Goal: Information Seeking & Learning: Learn about a topic

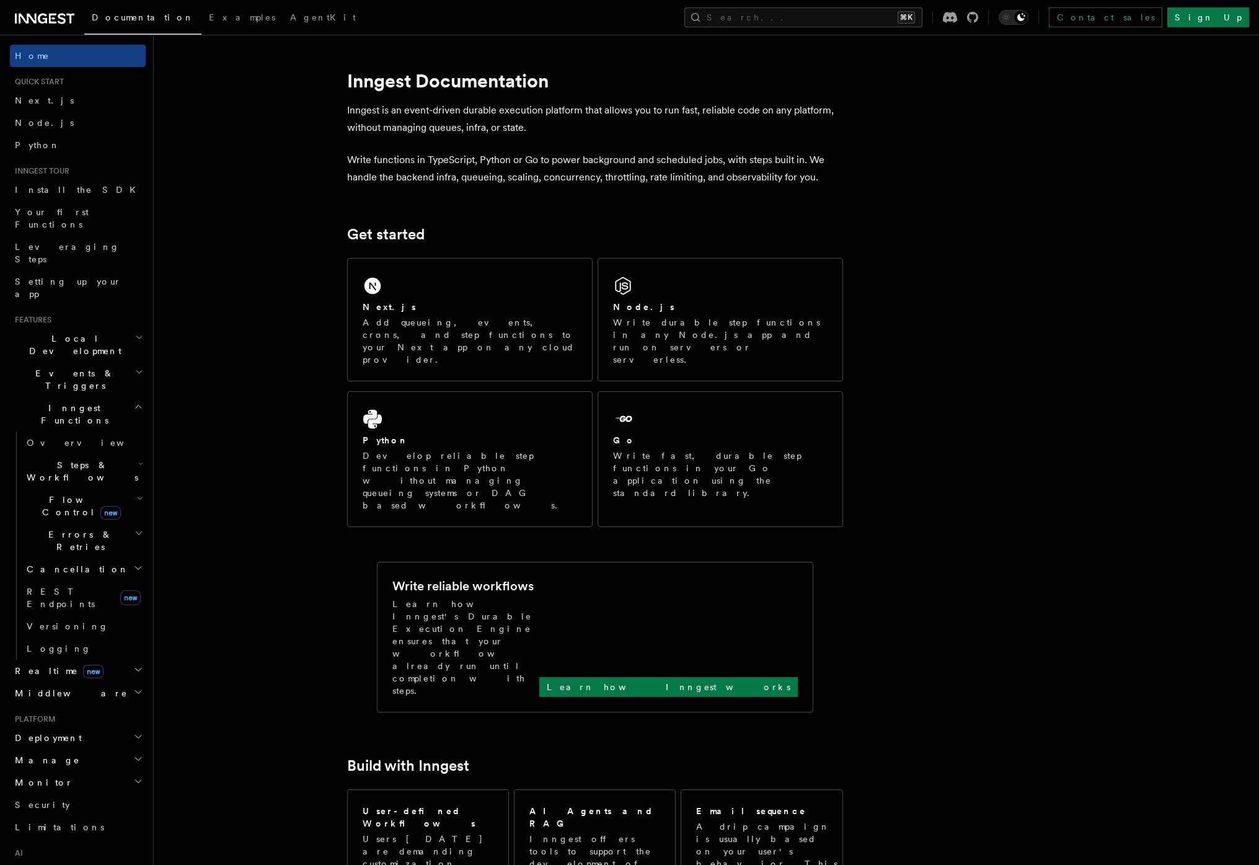
click at [95, 397] on h2 "Inngest Functions" at bounding box center [78, 414] width 136 height 35
click at [884, 20] on button "Search... ⌘K" at bounding box center [803, 17] width 238 height 20
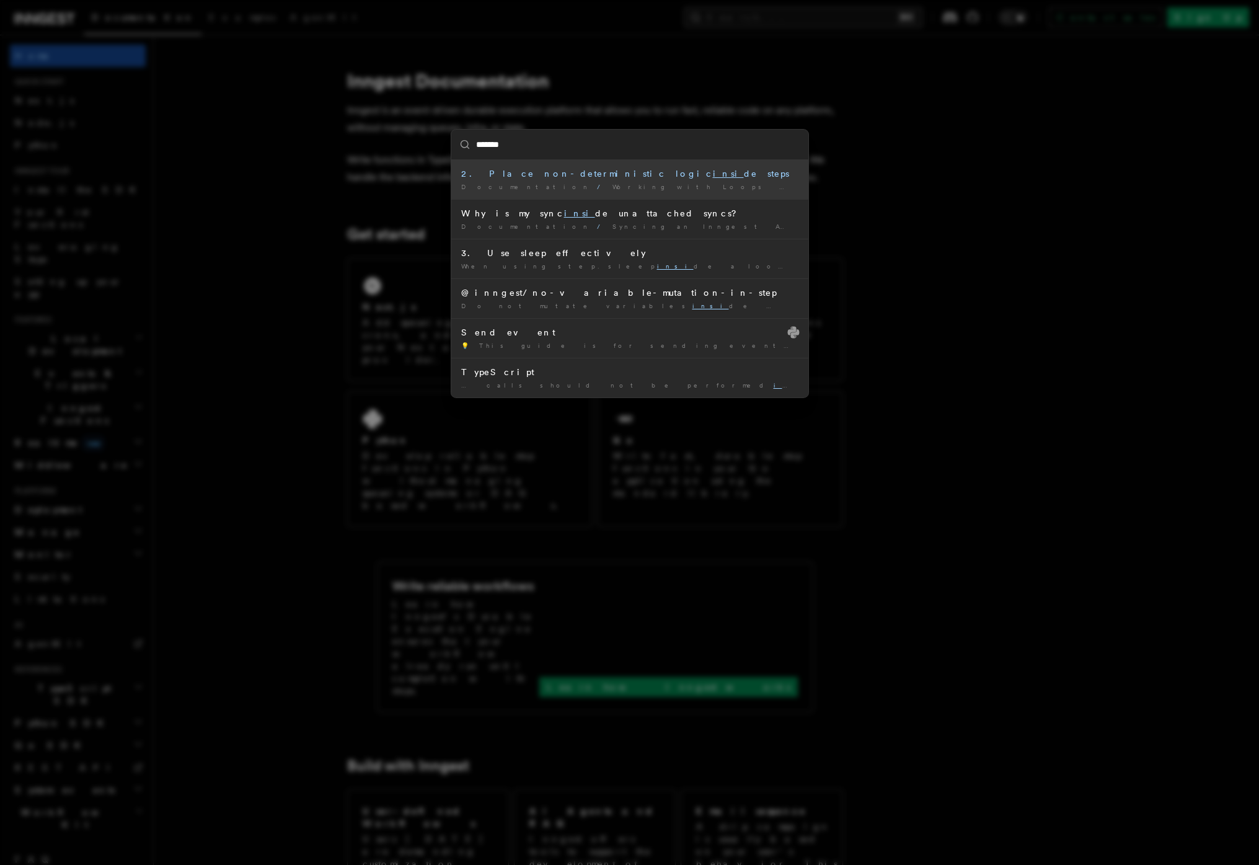
type input "********"
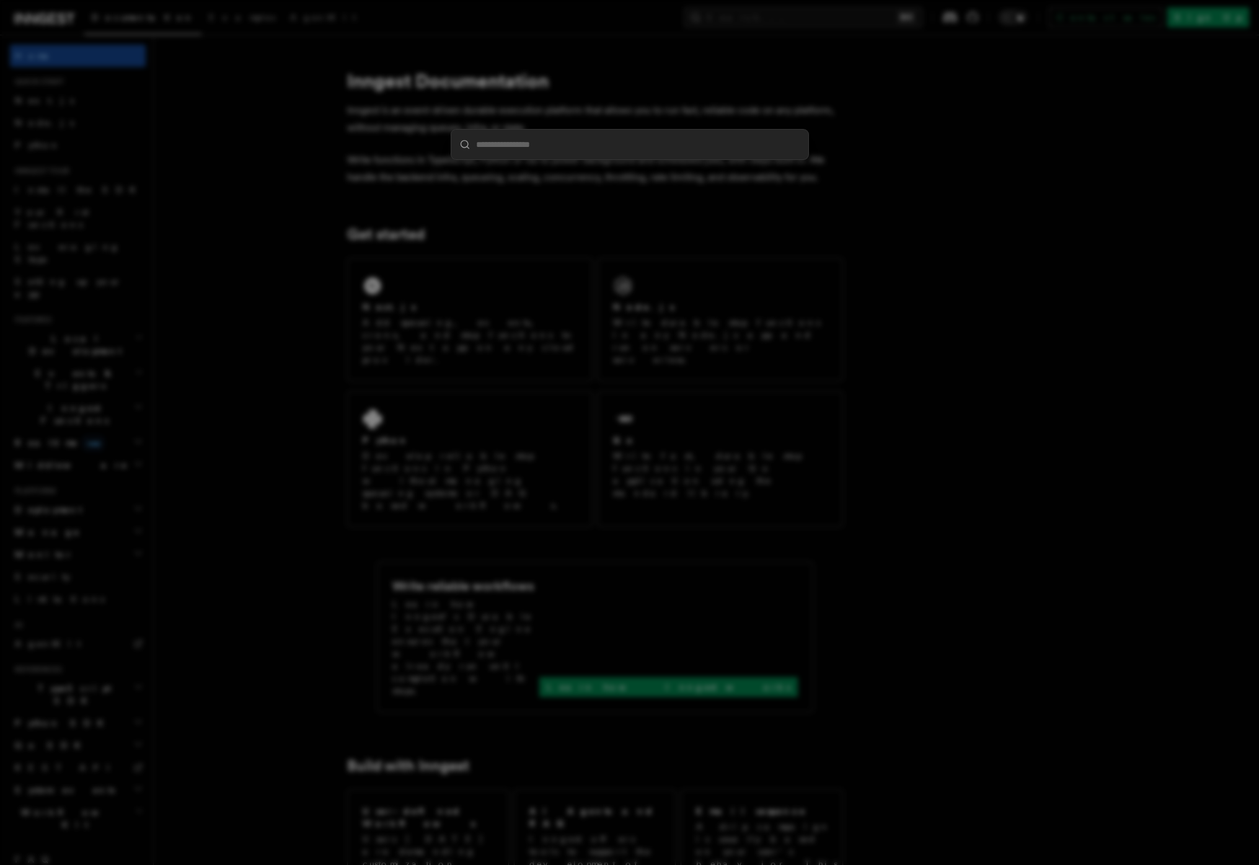
click at [244, 292] on div at bounding box center [629, 432] width 1259 height 865
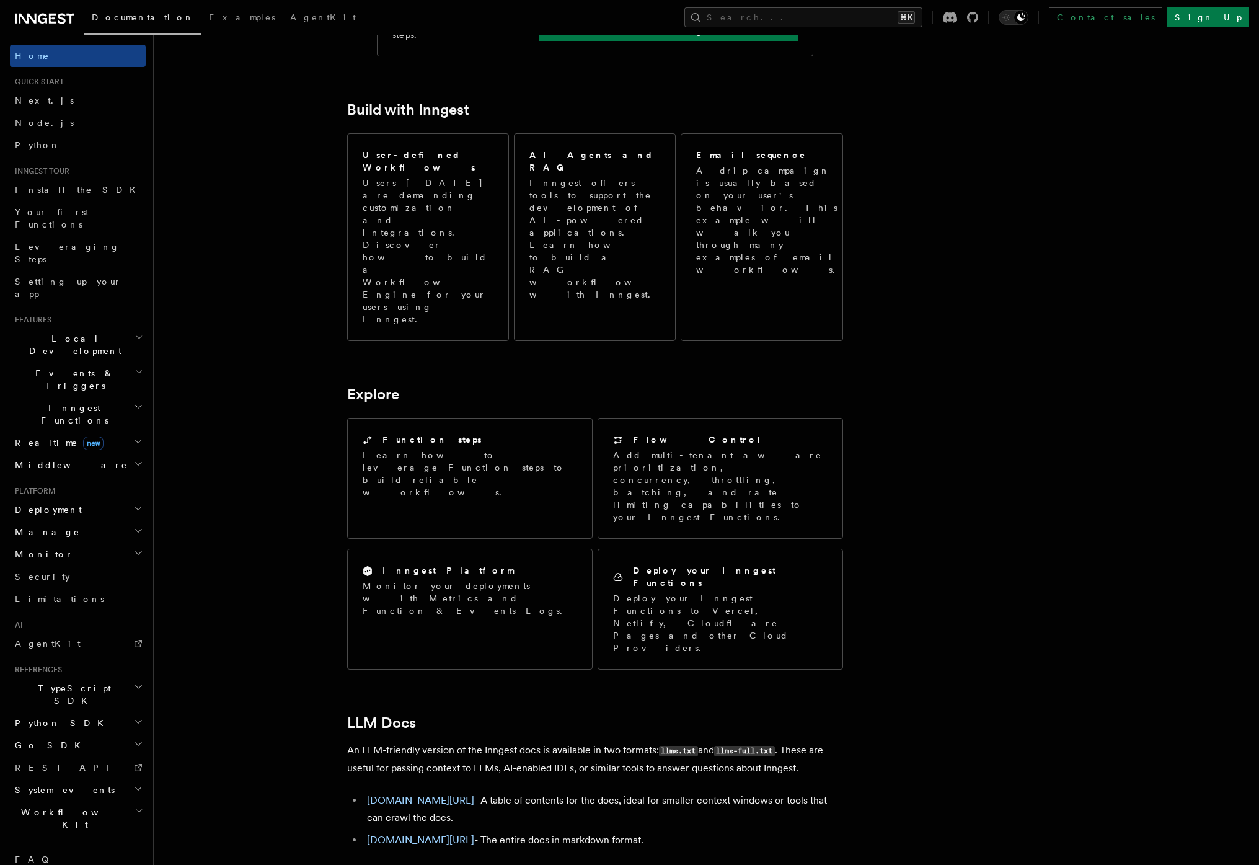
scroll to position [667, 0]
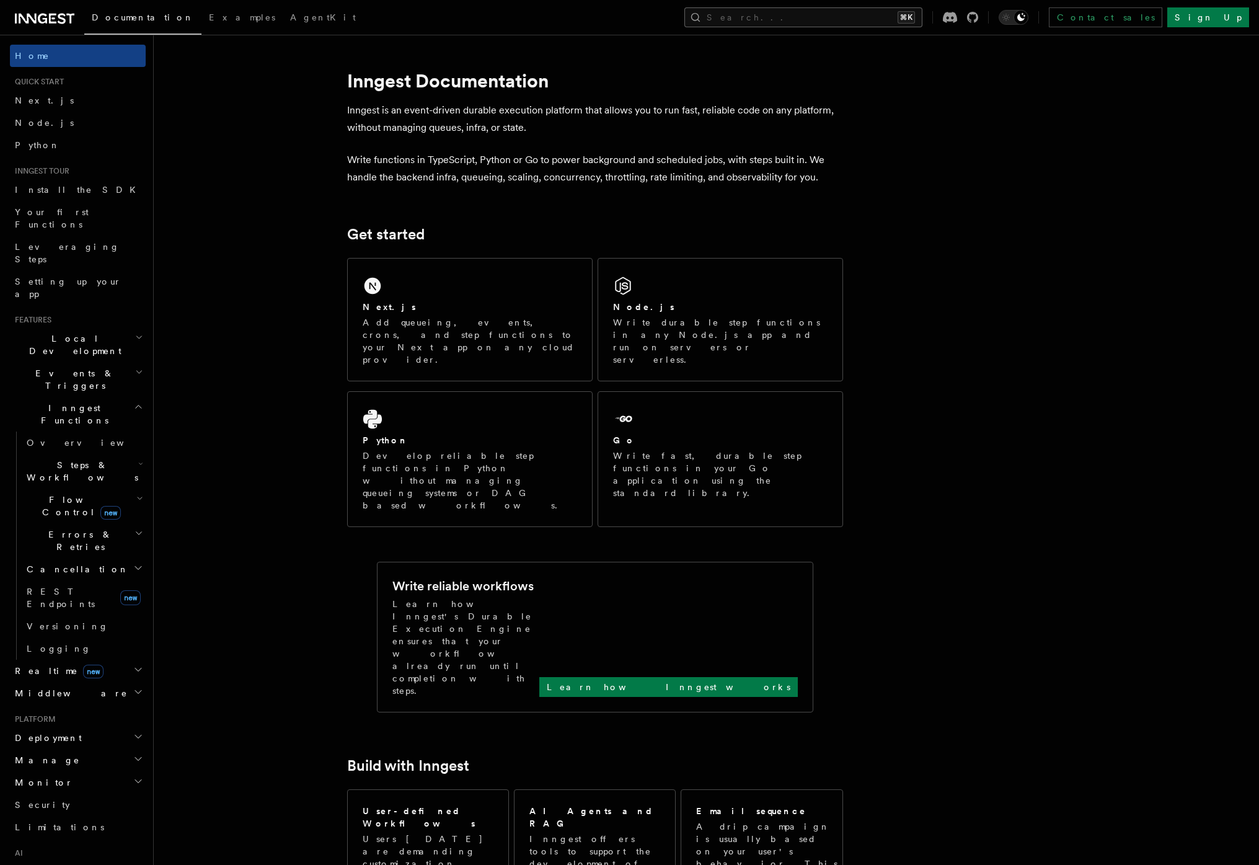
click at [872, 19] on button "Search... ⌘K" at bounding box center [803, 17] width 238 height 20
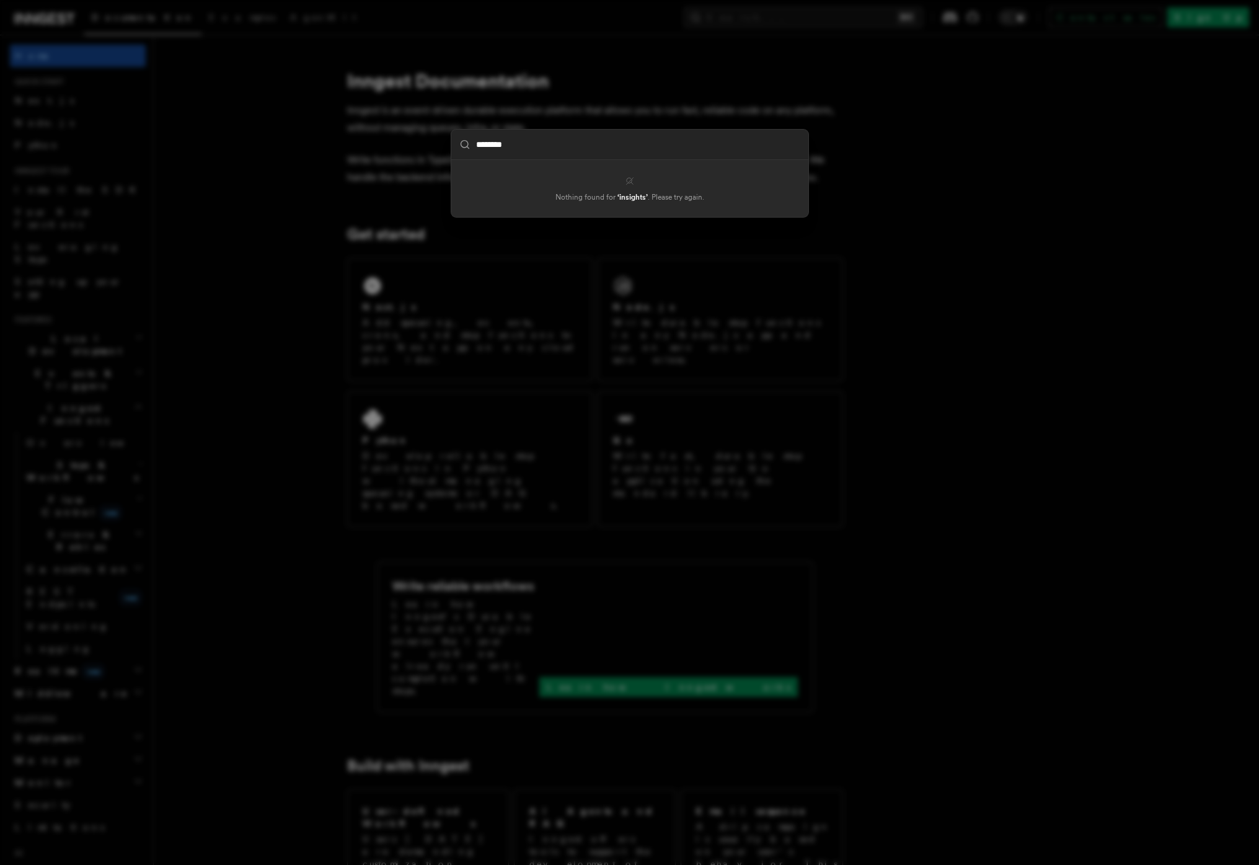
type input "********"
click at [353, 190] on div "******** Nothing found for ‘ insights ’ . Please try again." at bounding box center [629, 432] width 1259 height 865
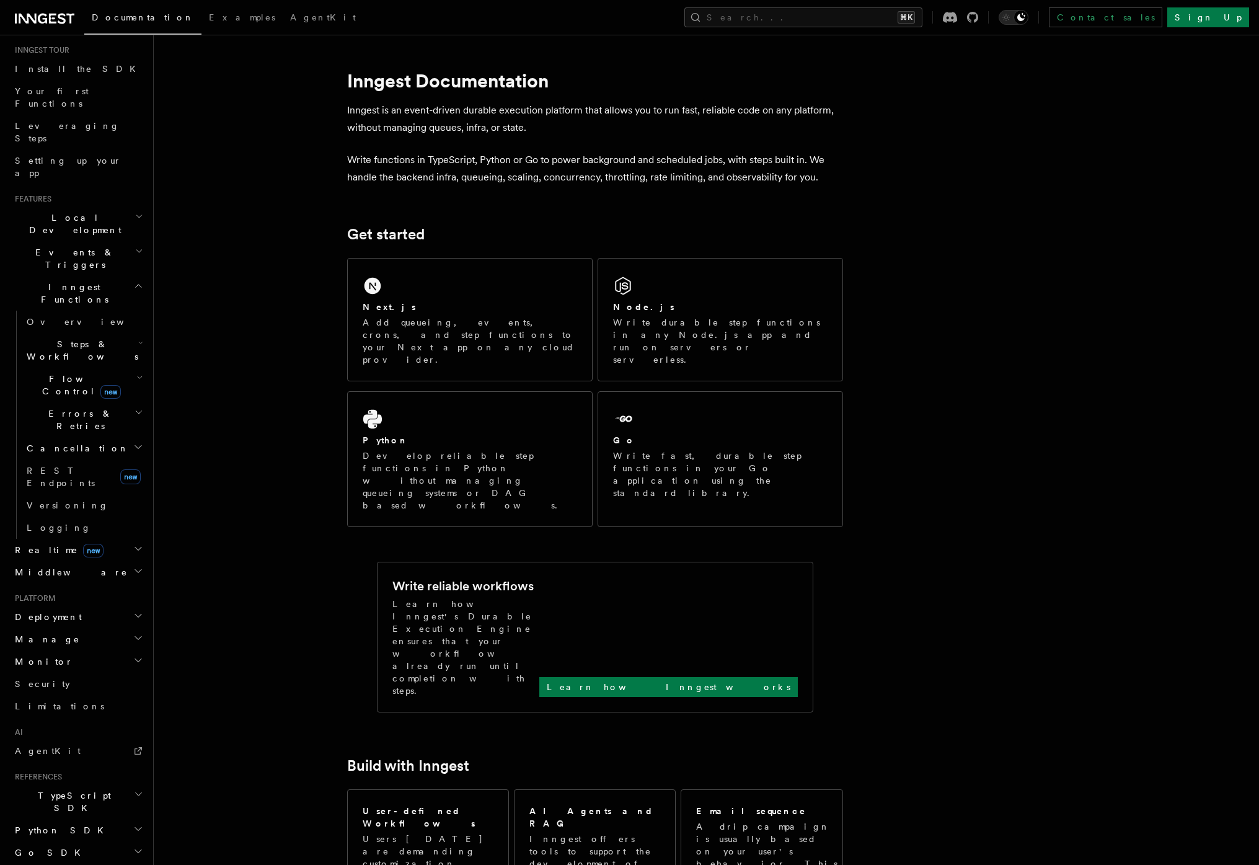
scroll to position [152, 0]
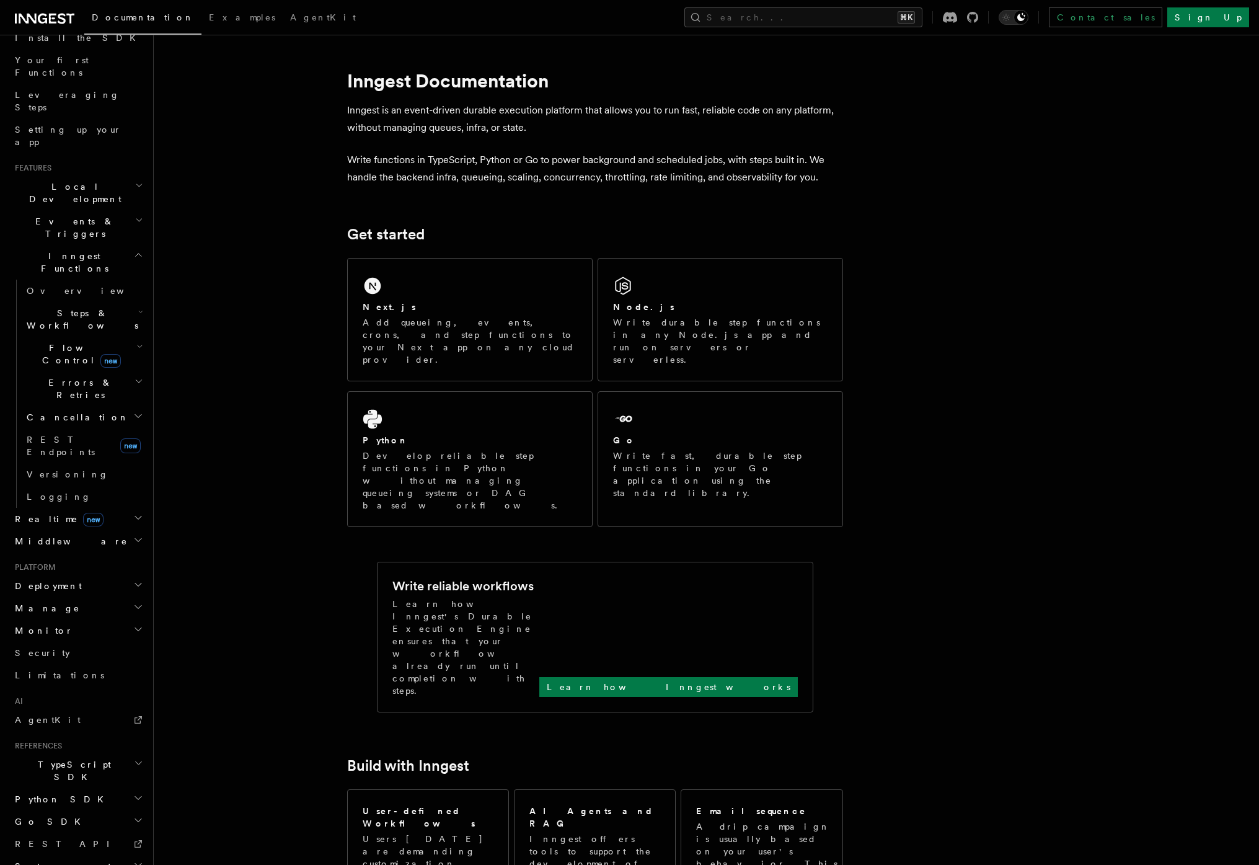
click at [76, 619] on h2 "Monitor" at bounding box center [78, 630] width 136 height 22
click at [83, 597] on h2 "Manage" at bounding box center [78, 608] width 136 height 22
click at [94, 575] on h2 "Deployment" at bounding box center [78, 586] width 136 height 22
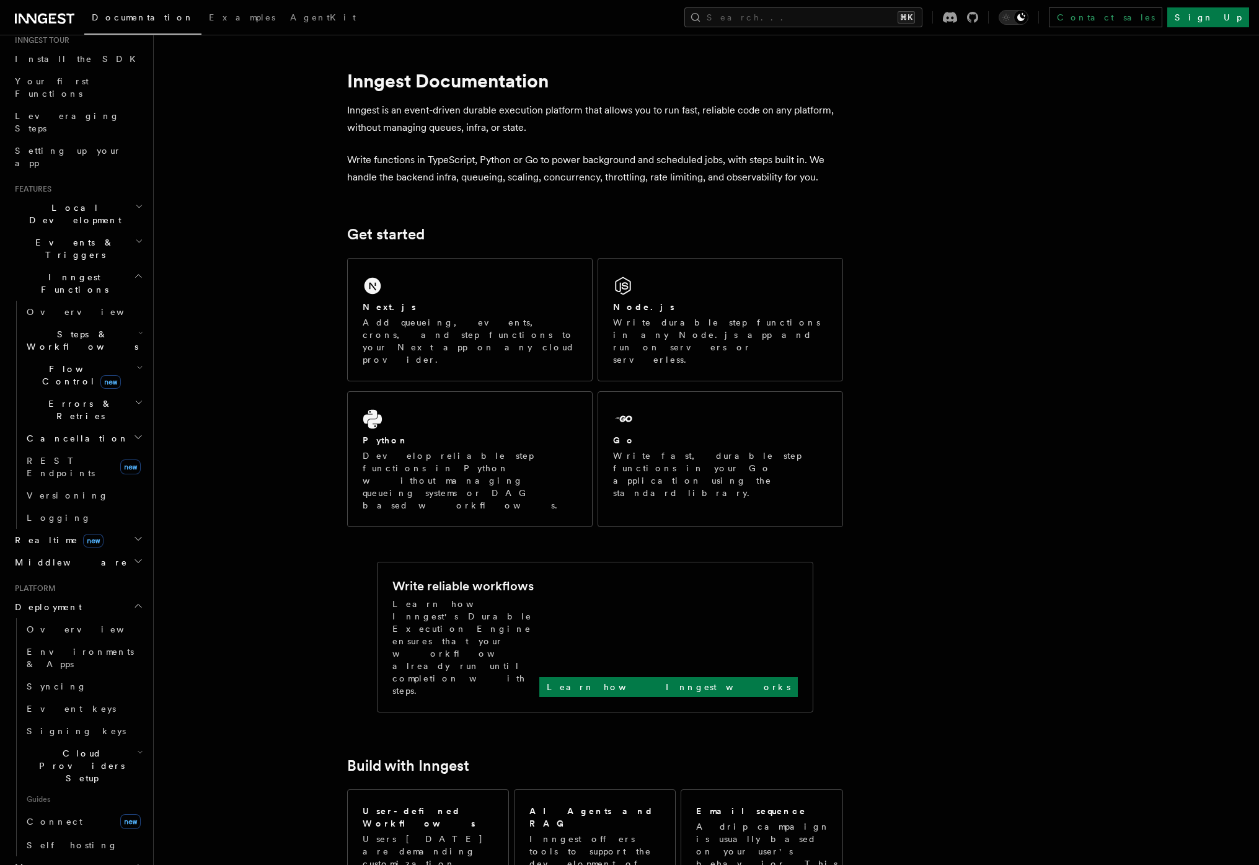
scroll to position [50, 0]
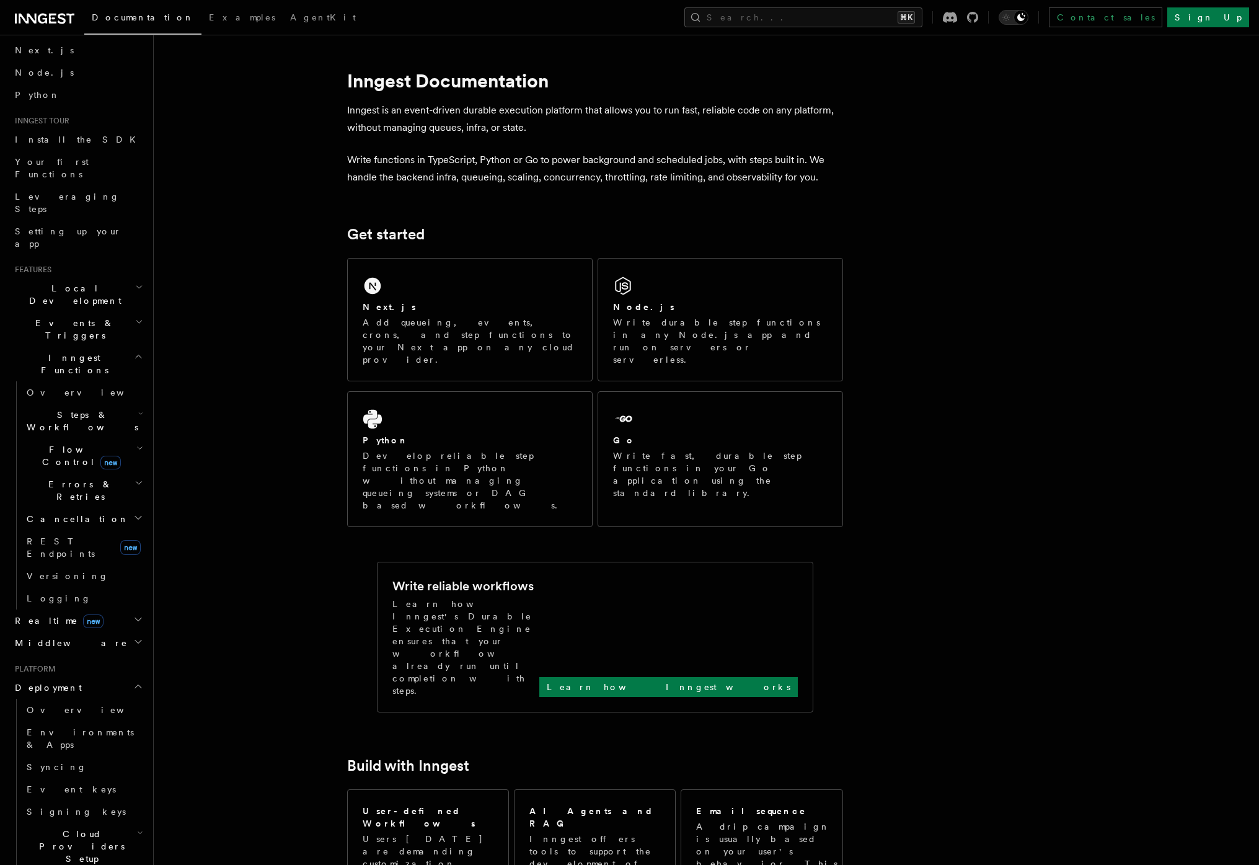
click at [110, 632] on h2 "Middleware" at bounding box center [78, 643] width 136 height 22
click at [109, 609] on h2 "Realtime new" at bounding box center [78, 620] width 136 height 22
click at [74, 346] on h2 "Inngest Functions" at bounding box center [78, 363] width 136 height 35
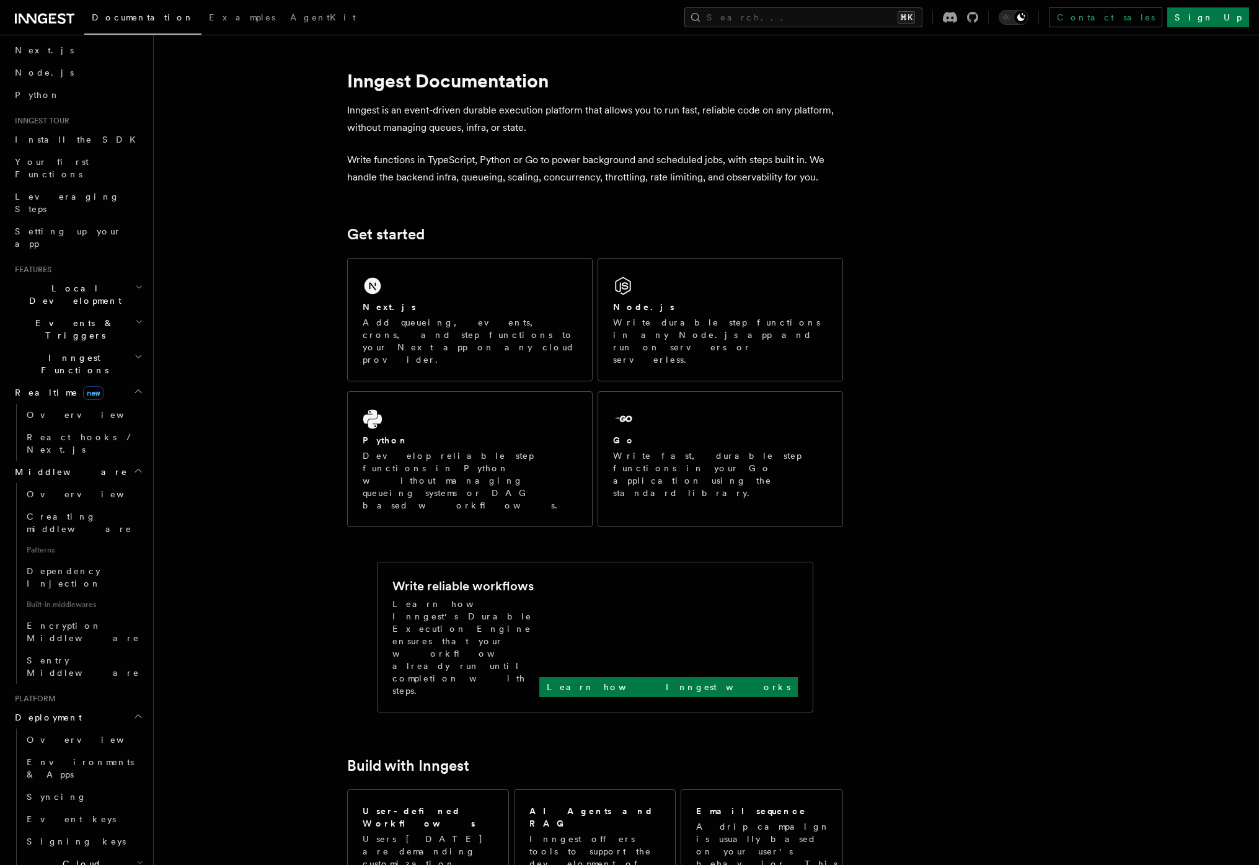
click at [74, 312] on h2 "Events & Triggers" at bounding box center [78, 329] width 136 height 35
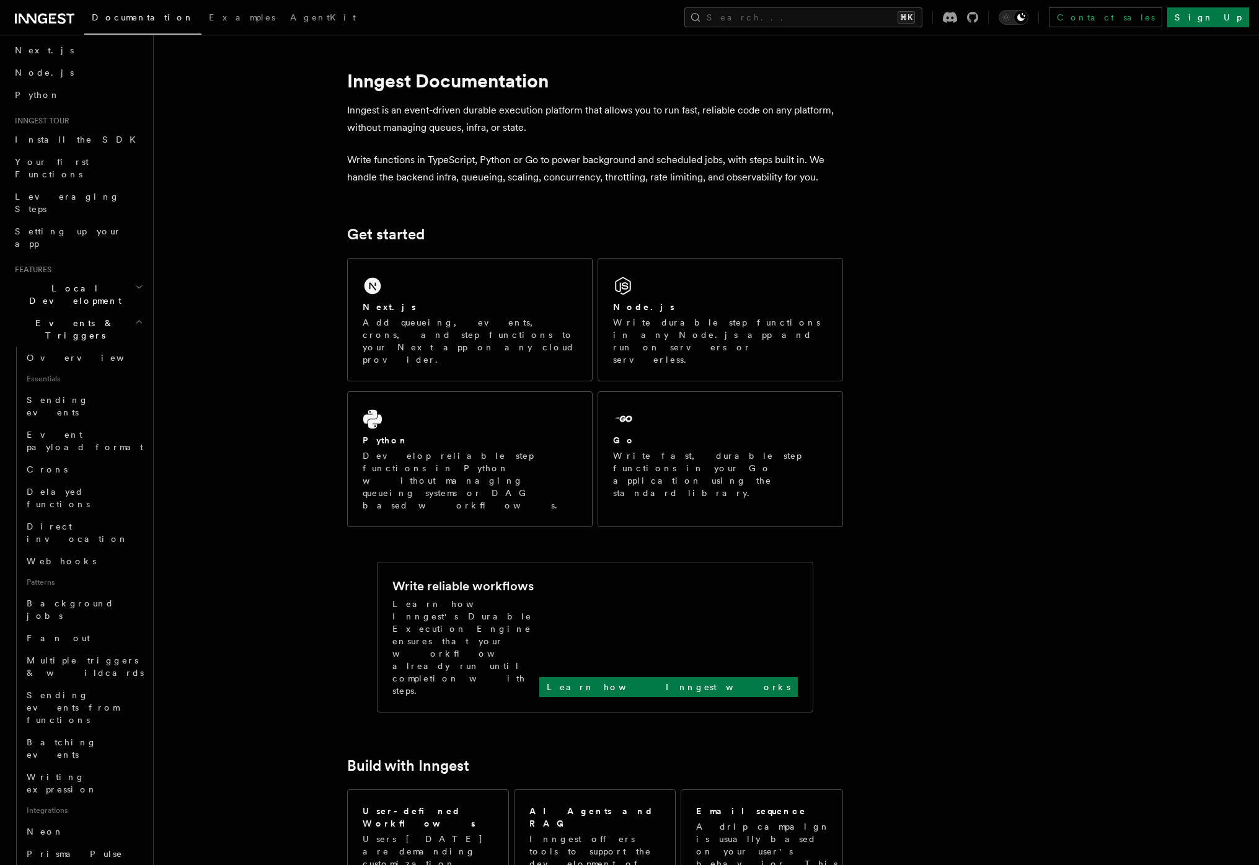
drag, startPoint x: 281, startPoint y: 316, endPoint x: 251, endPoint y: 278, distance: 48.5
